Goal: Navigation & Orientation: Find specific page/section

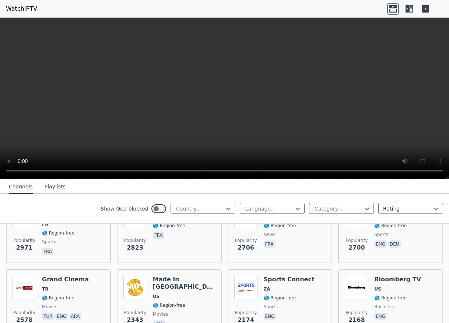
scroll to position [368, 0]
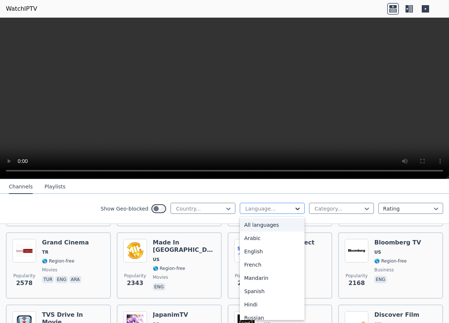
click at [294, 210] on icon at bounding box center [297, 208] width 7 height 7
click at [252, 249] on div "English" at bounding box center [272, 251] width 65 height 13
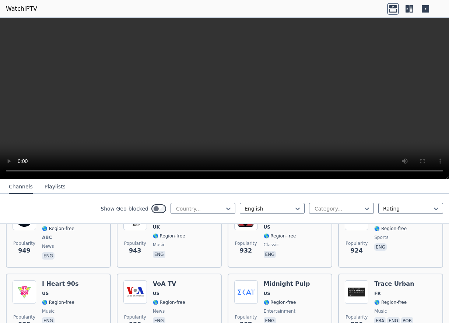
scroll to position [884, 0]
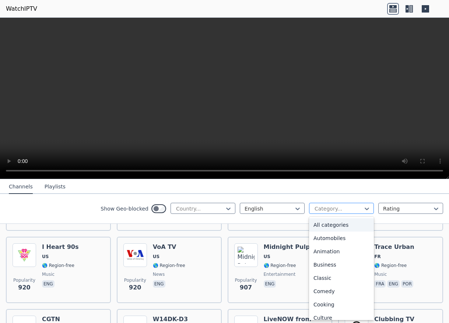
click at [341, 208] on div at bounding box center [338, 208] width 49 height 7
click at [335, 236] on div "Automobiles" at bounding box center [341, 237] width 65 height 13
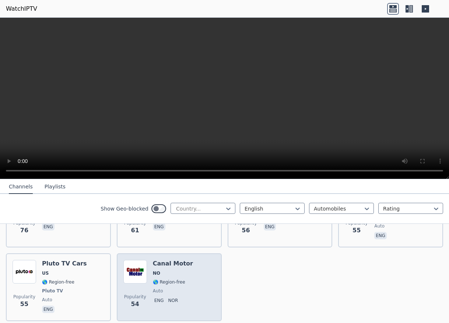
scroll to position [295, 0]
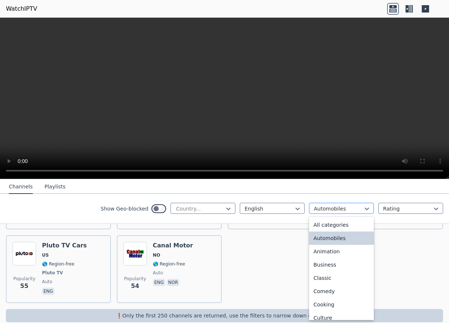
click at [343, 208] on div at bounding box center [338, 208] width 49 height 7
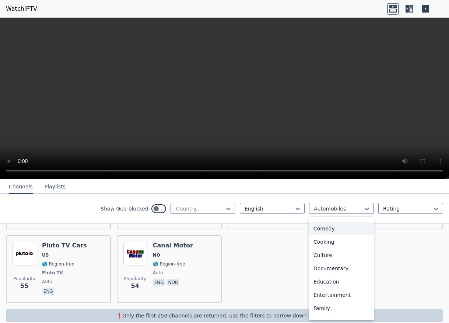
scroll to position [74, 0]
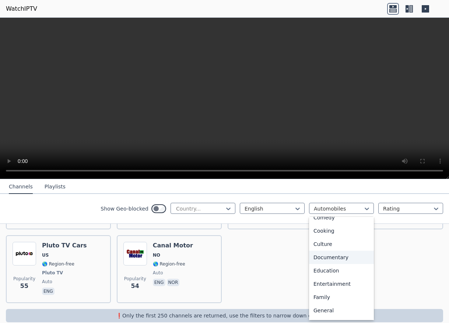
click at [324, 256] on div "Documentary" at bounding box center [341, 256] width 65 height 13
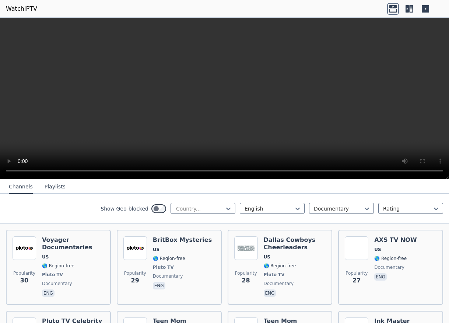
scroll to position [633, 0]
click at [341, 205] on div at bounding box center [338, 208] width 49 height 7
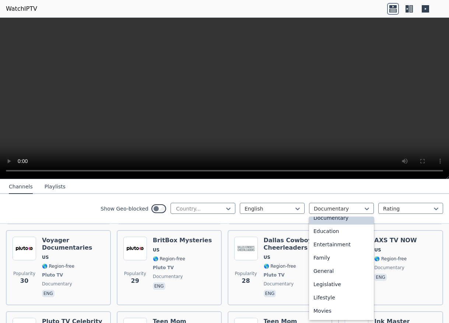
scroll to position [125, 0]
click at [325, 220] on div "Education" at bounding box center [341, 218] width 65 height 13
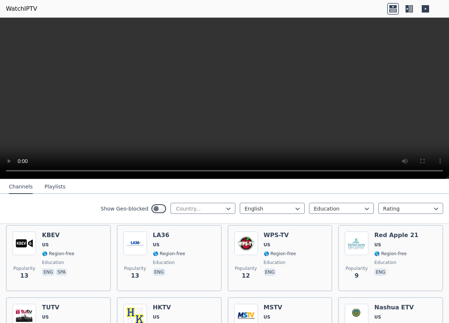
scroll to position [405, 0]
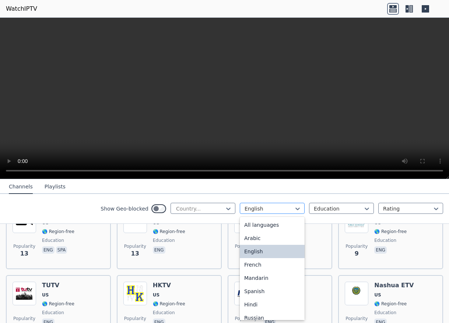
click at [280, 206] on div at bounding box center [269, 208] width 49 height 7
click at [331, 207] on div at bounding box center [338, 208] width 49 height 7
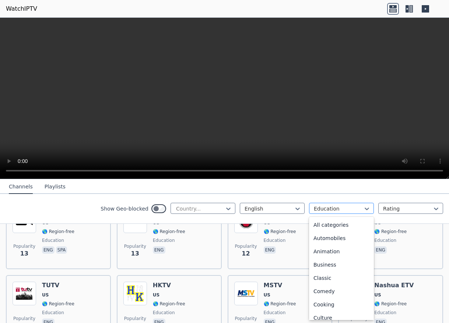
scroll to position [28, 0]
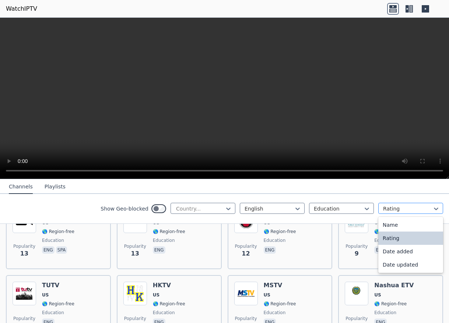
click at [406, 208] on div at bounding box center [407, 208] width 49 height 7
click at [385, 236] on div "Rating" at bounding box center [410, 237] width 65 height 13
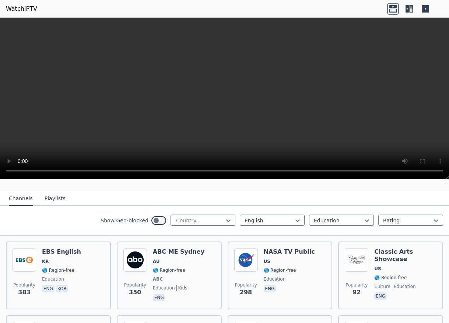
scroll to position [74, 0]
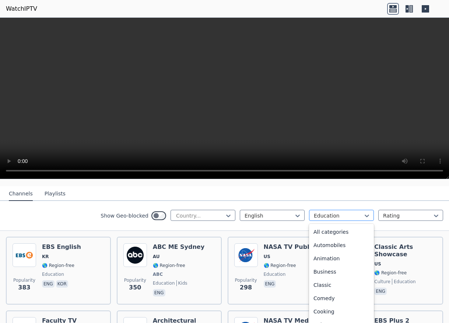
click at [349, 212] on div at bounding box center [338, 215] width 49 height 7
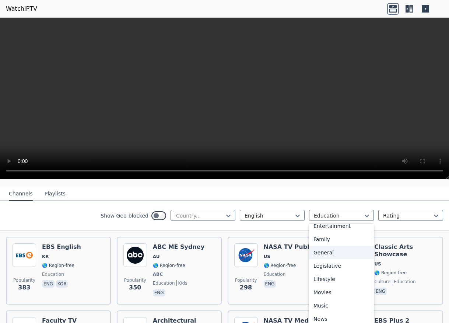
scroll to position [175, 0]
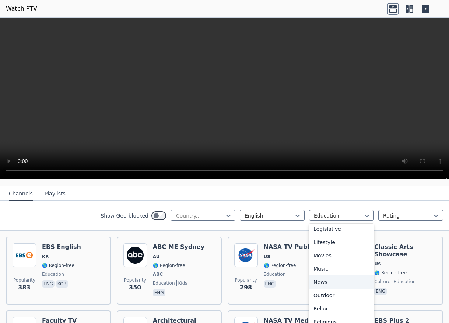
click at [323, 275] on div "News" at bounding box center [341, 281] width 65 height 13
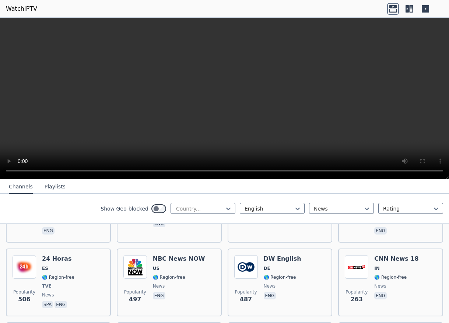
scroll to position [589, 0]
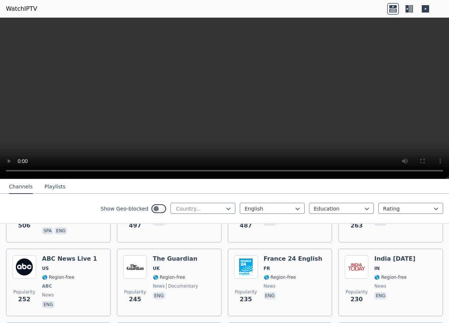
scroll to position [585, 0]
